Goal: Information Seeking & Learning: Learn about a topic

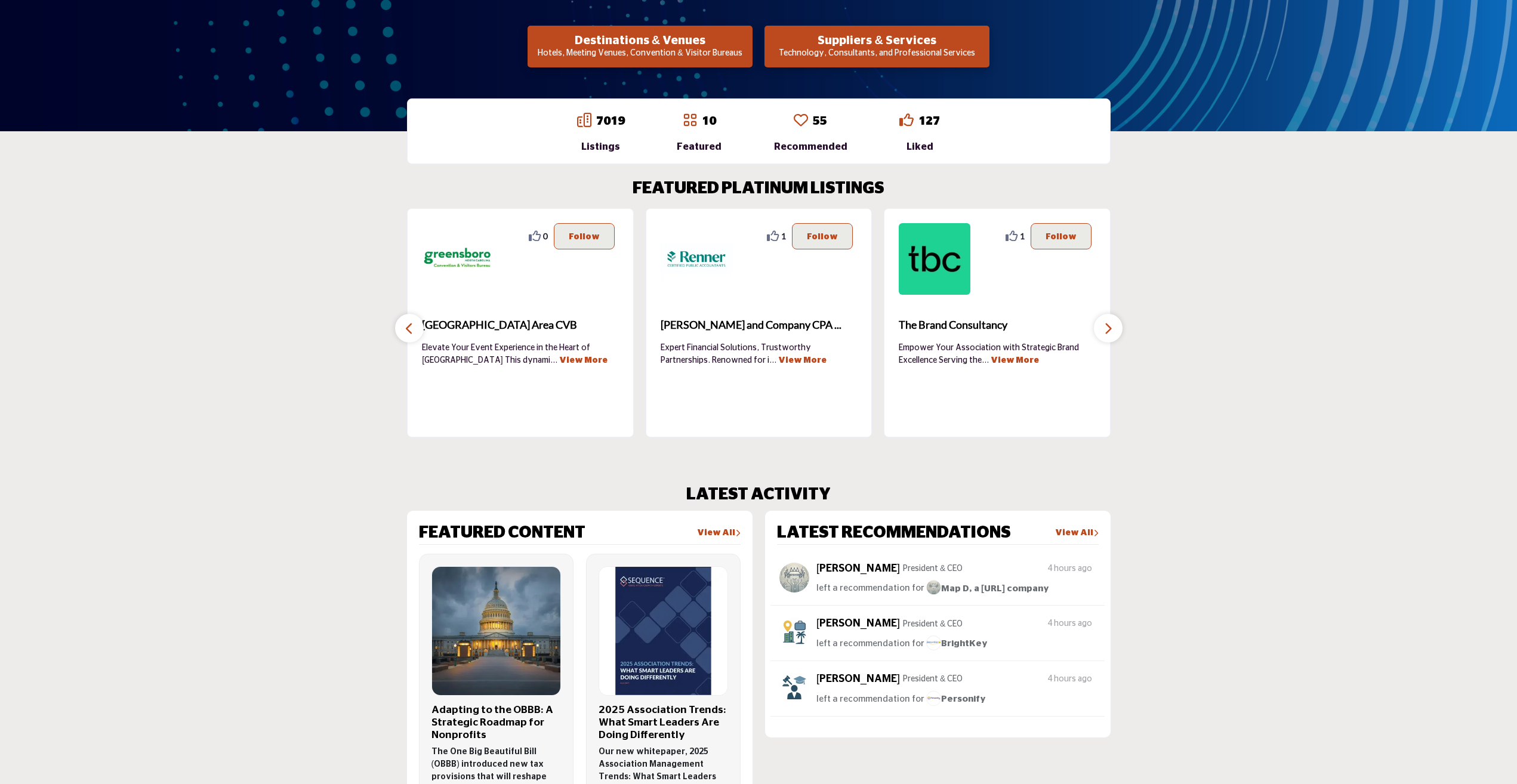
scroll to position [239, 0]
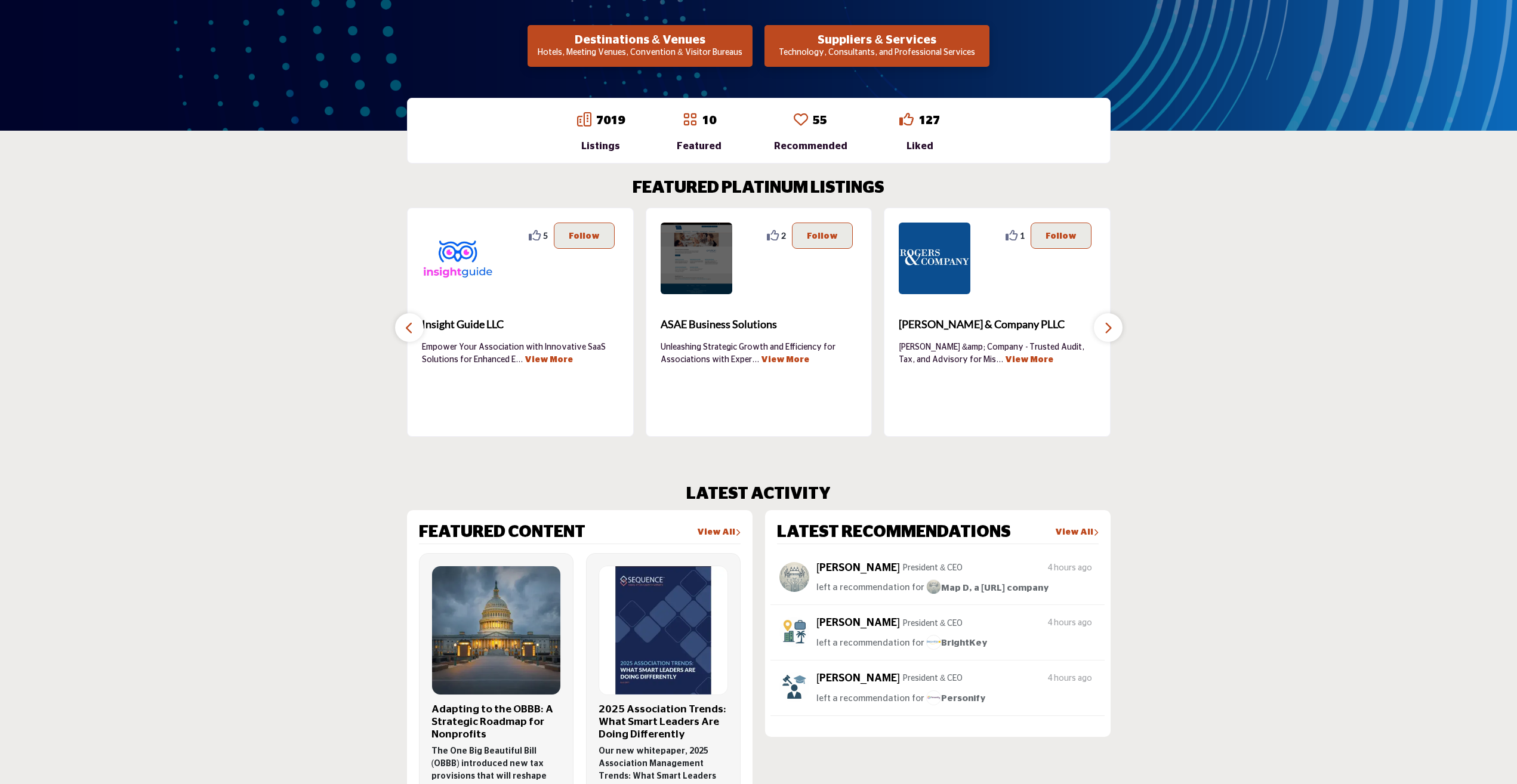
click at [698, 250] on img at bounding box center [696, 258] width 71 height 71
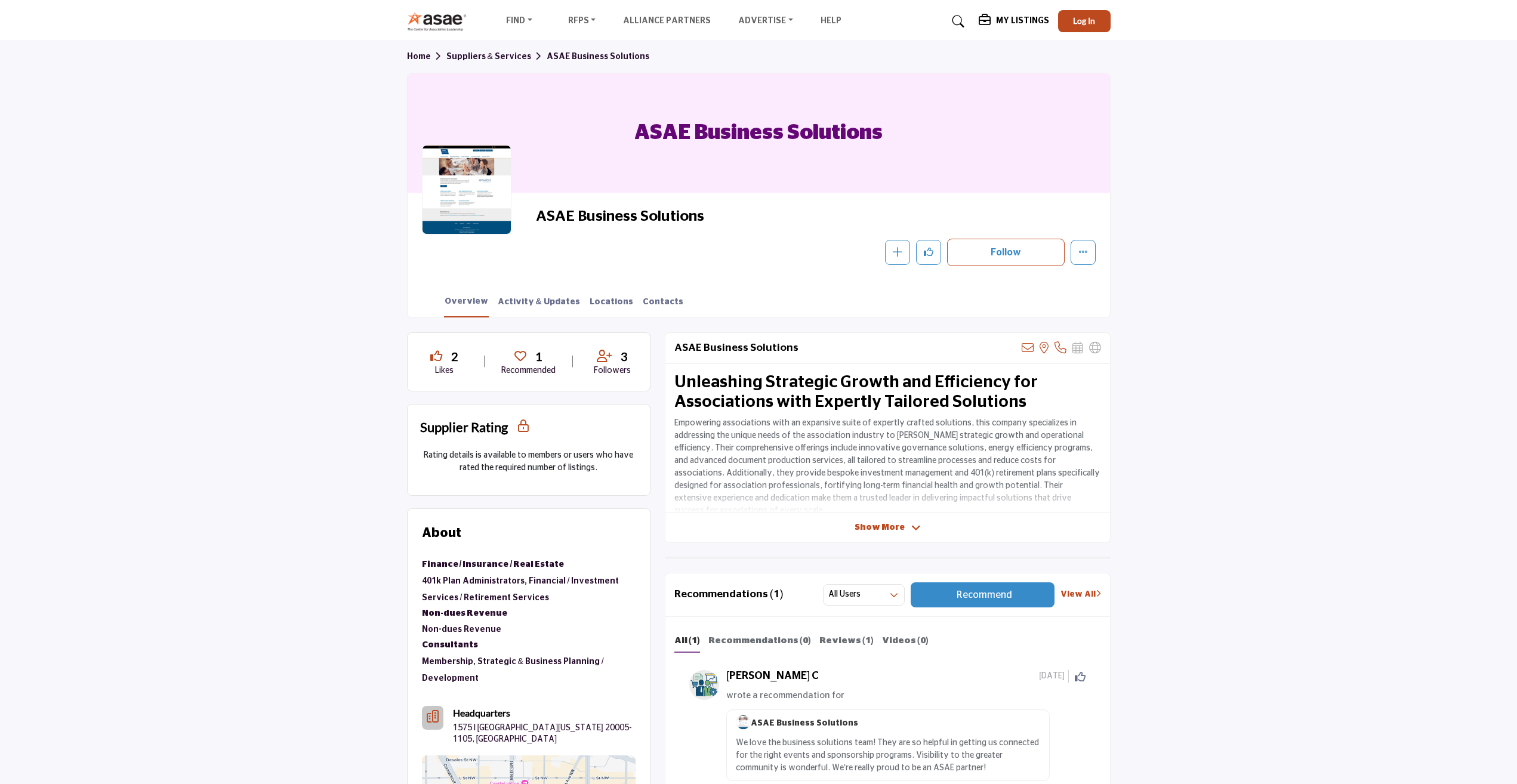
click at [882, 527] on span "Show More" at bounding box center [880, 528] width 50 height 12
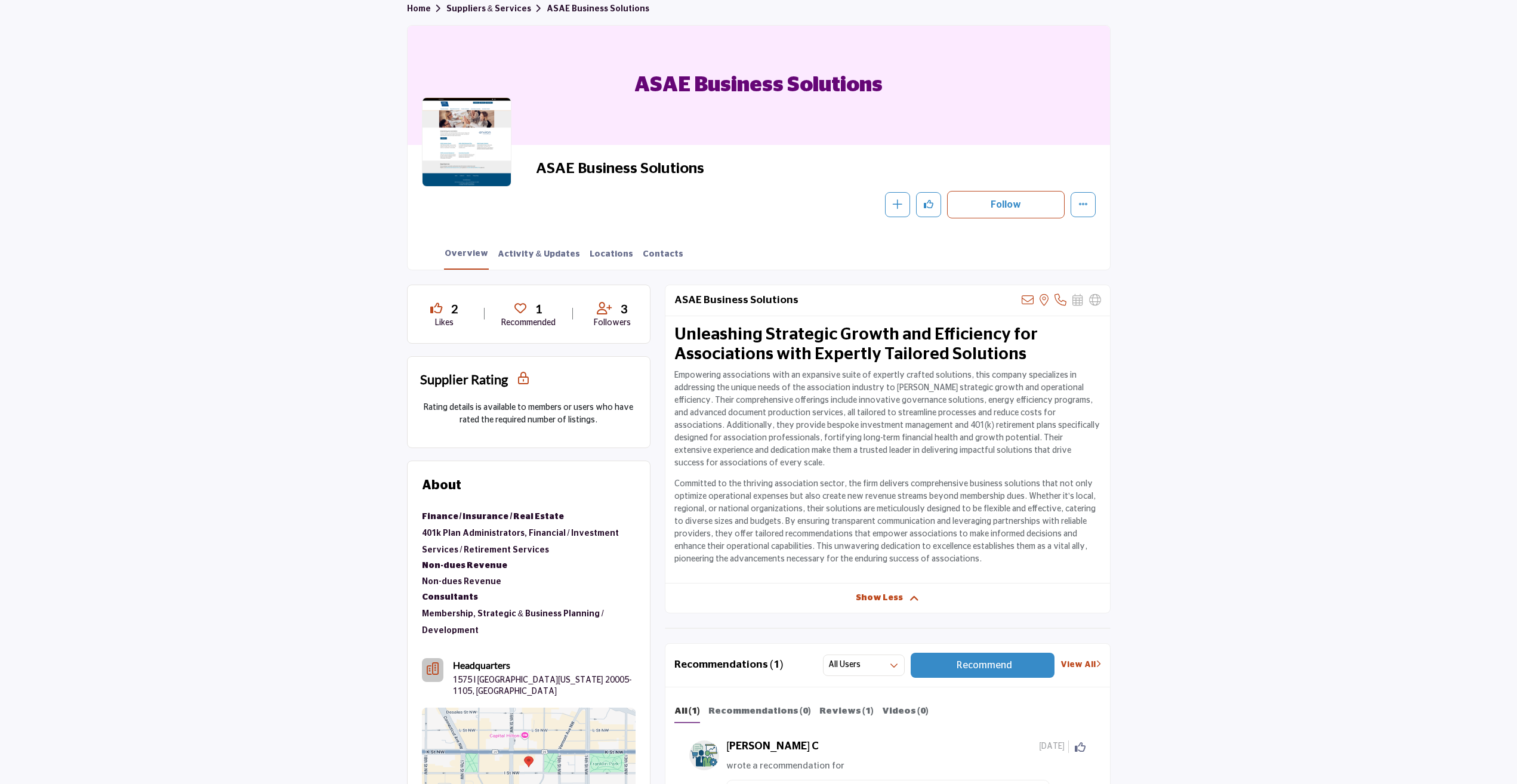
scroll to position [47, 0]
click at [517, 255] on link "Activity & Updates" at bounding box center [539, 259] width 84 height 21
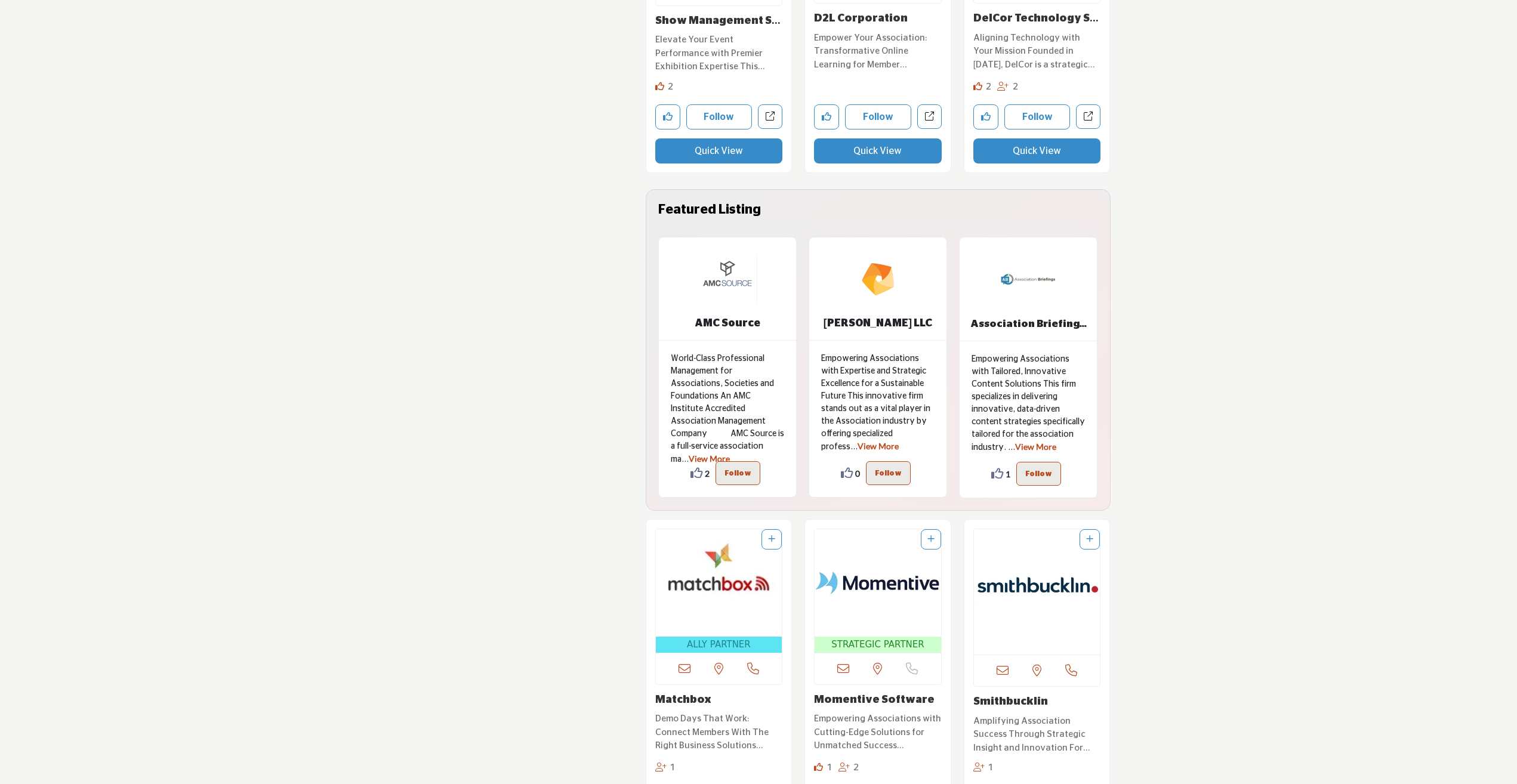
scroll to position [8225, 0]
click at [732, 327] on b "AMC Source" at bounding box center [727, 323] width 66 height 11
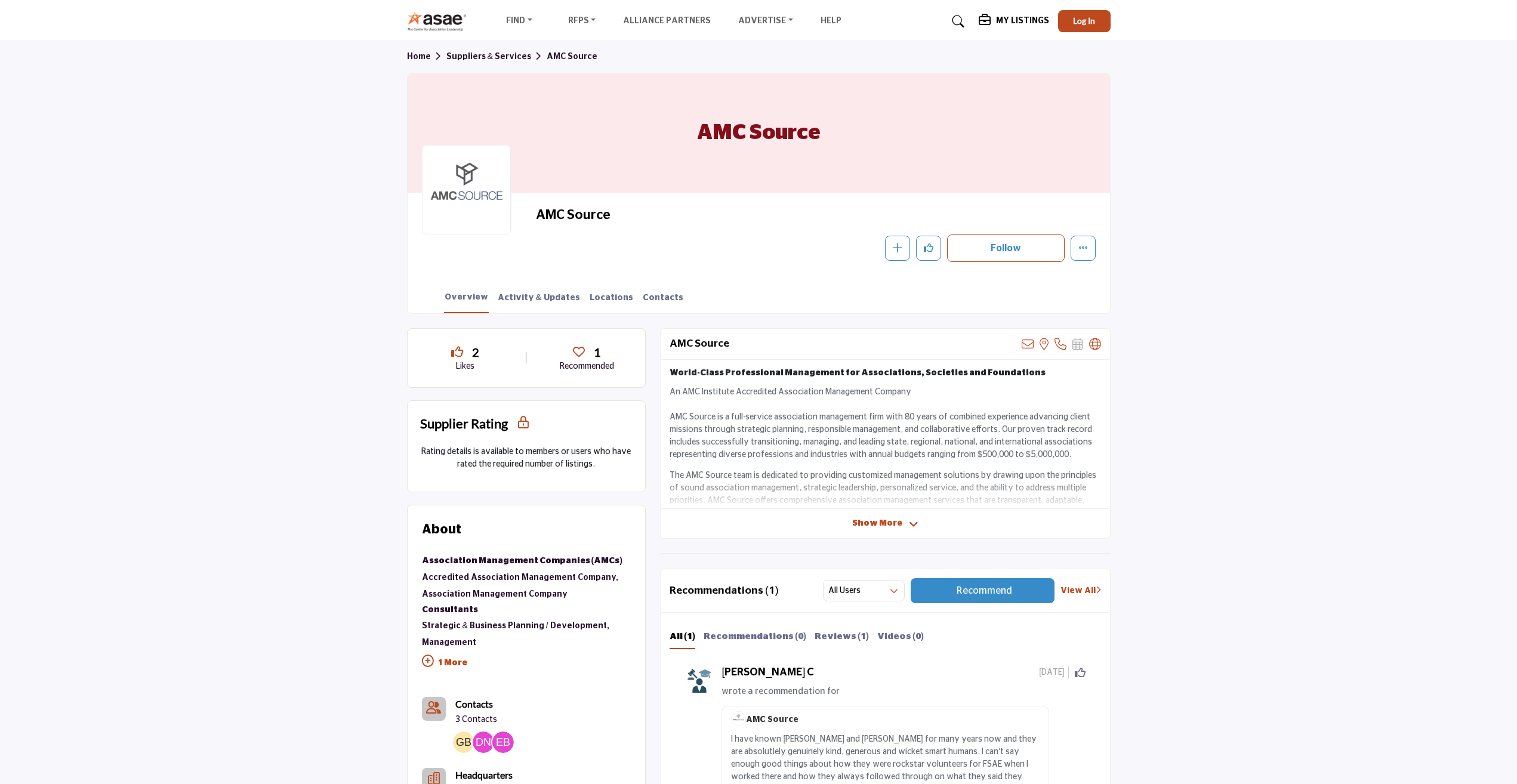
click at [887, 522] on span "Show More" at bounding box center [877, 524] width 50 height 12
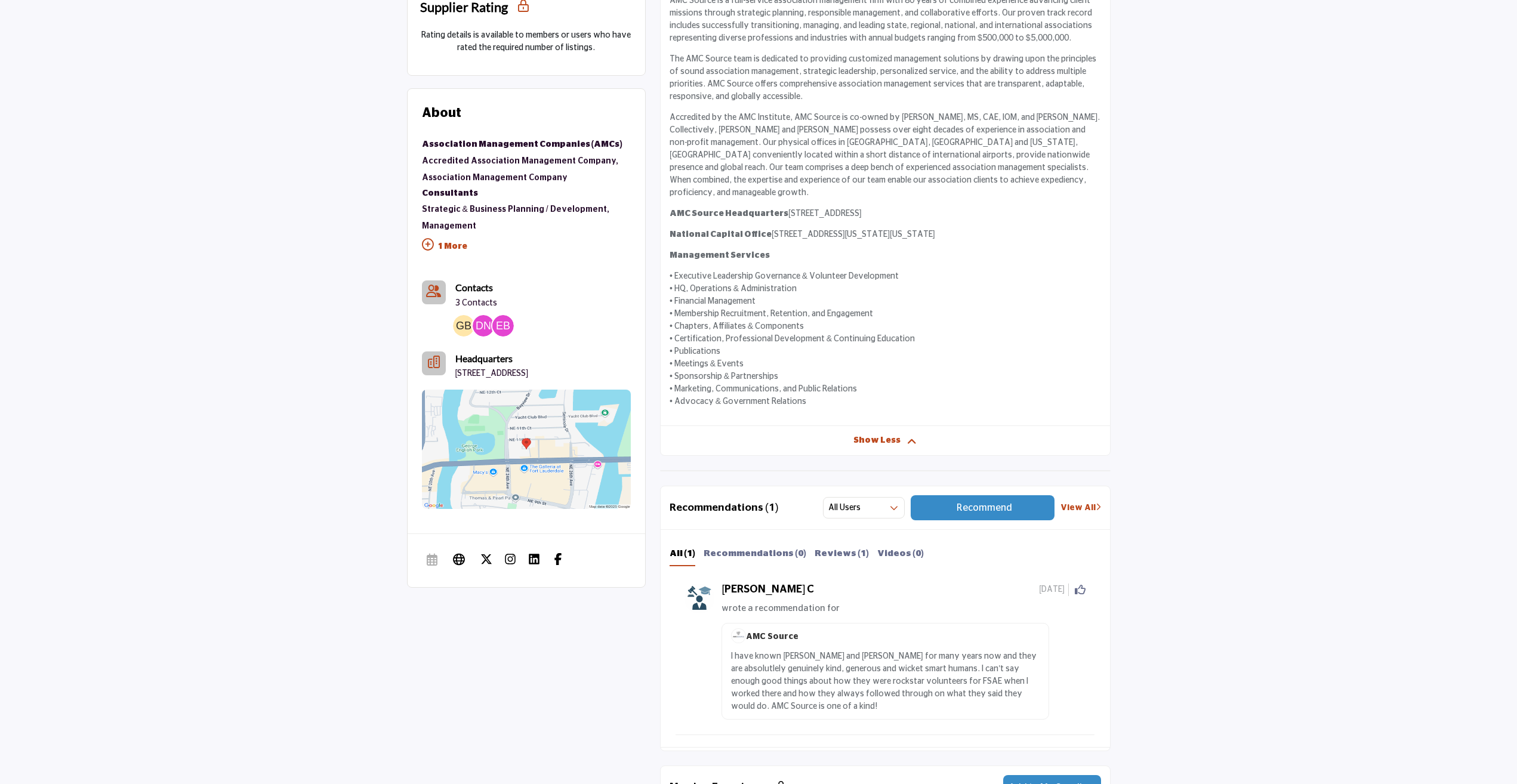
scroll to position [418, 0]
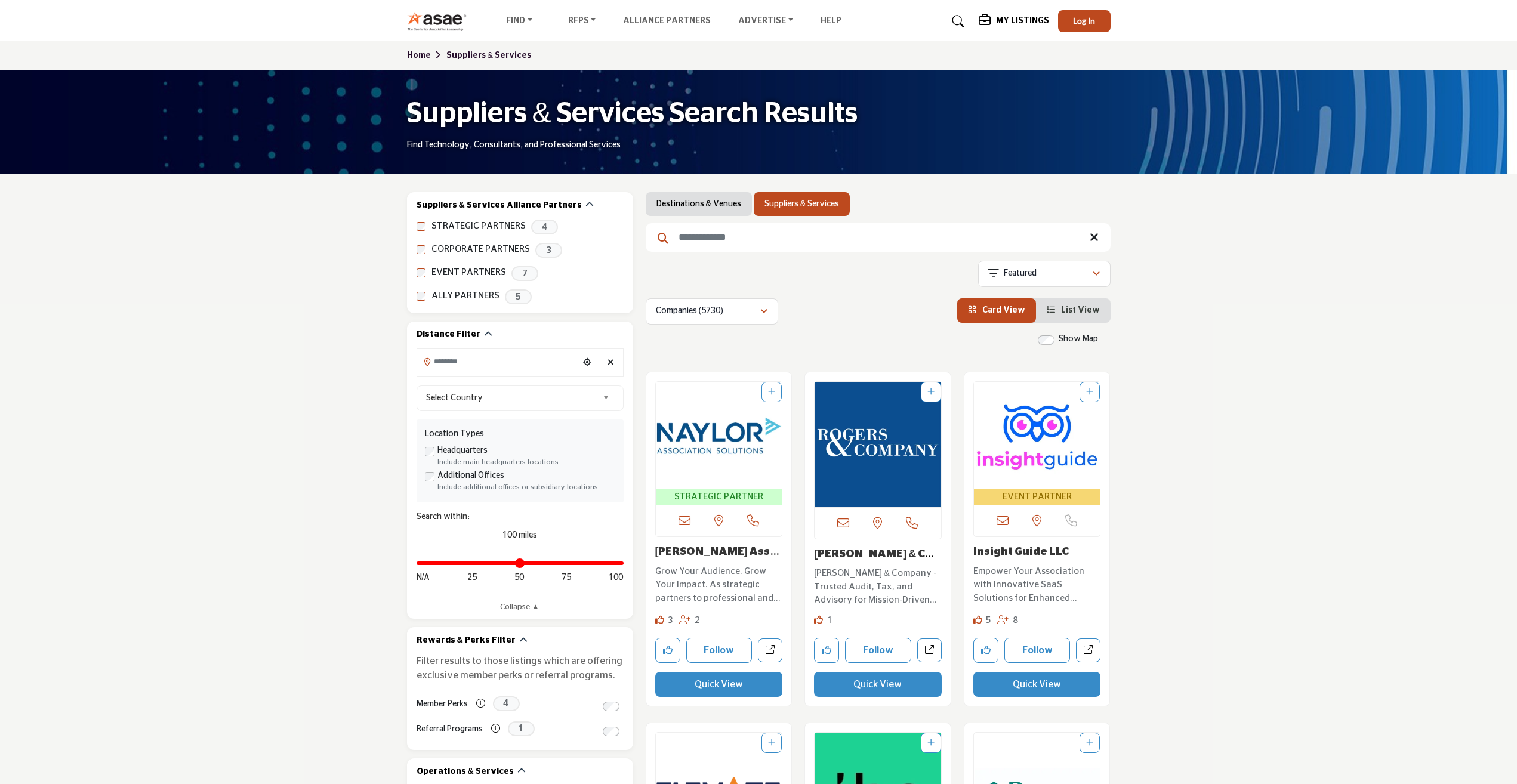
scroll to position [2421, 0]
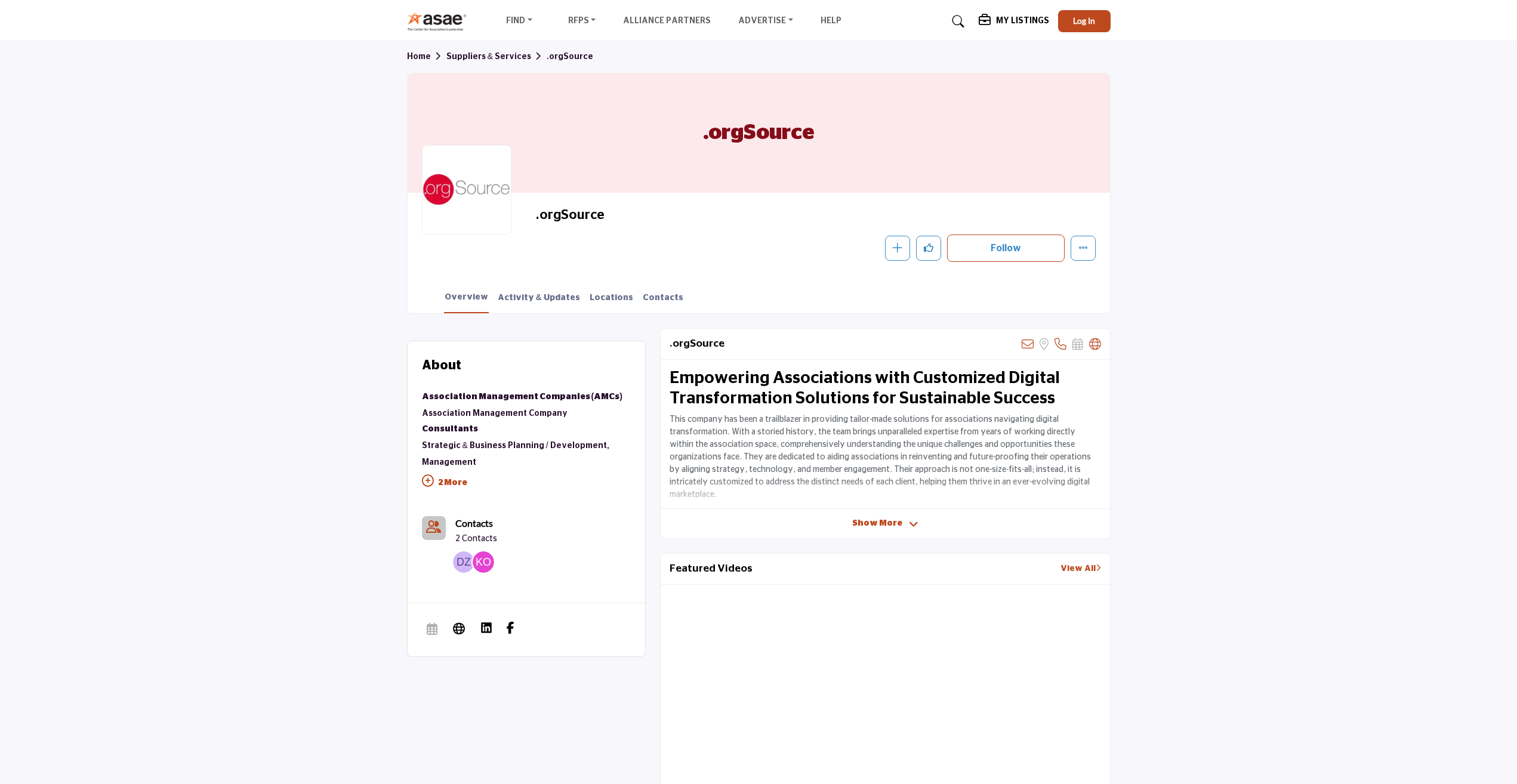
click at [890, 525] on span "Show More" at bounding box center [877, 524] width 50 height 12
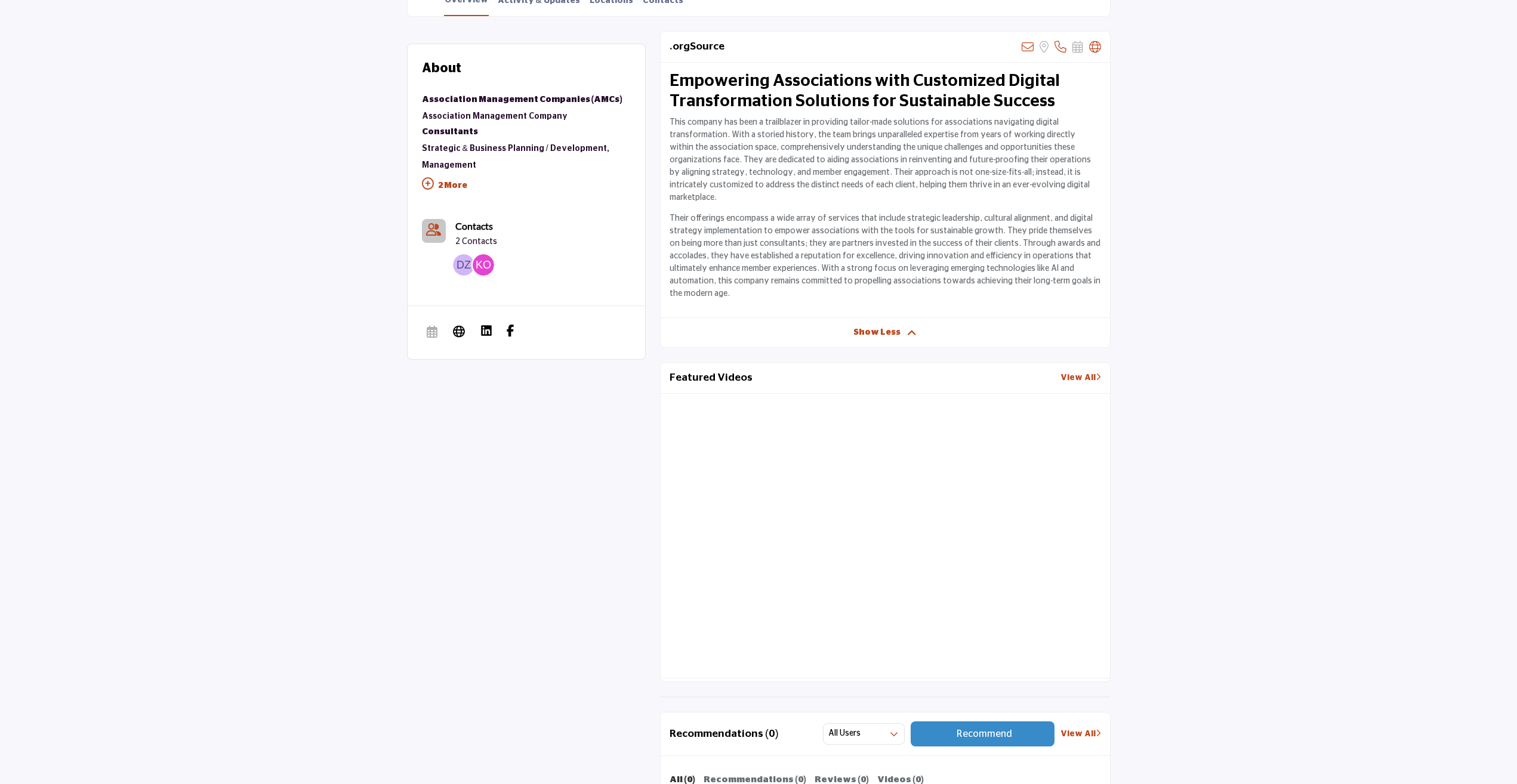
scroll to position [298, 0]
